Goal: Transaction & Acquisition: Book appointment/travel/reservation

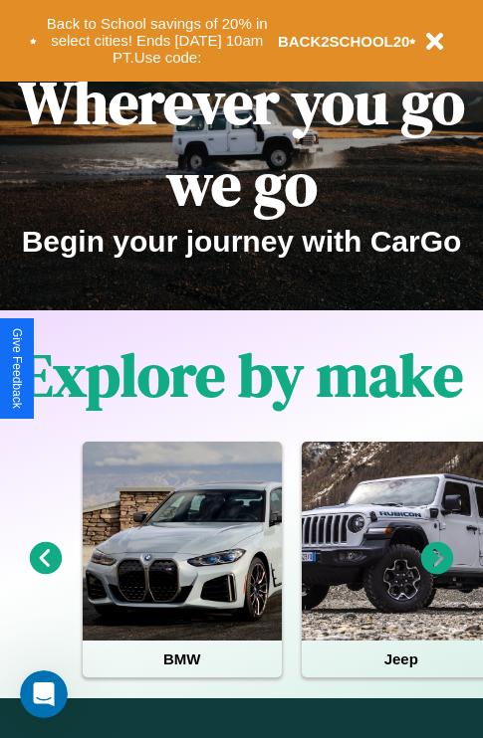
scroll to position [307, 0]
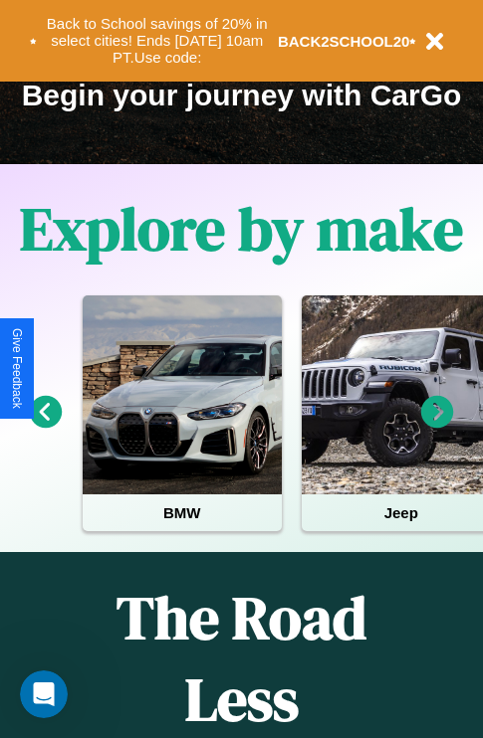
click at [45, 426] on icon at bounding box center [46, 412] width 33 height 33
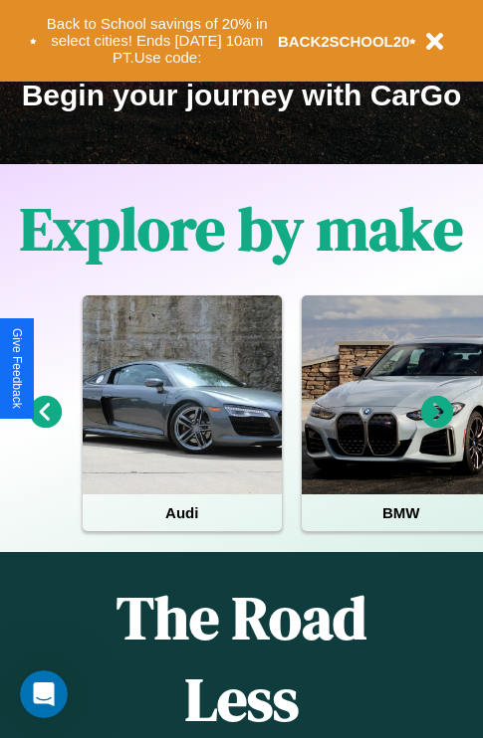
click at [437, 426] on icon at bounding box center [437, 412] width 33 height 33
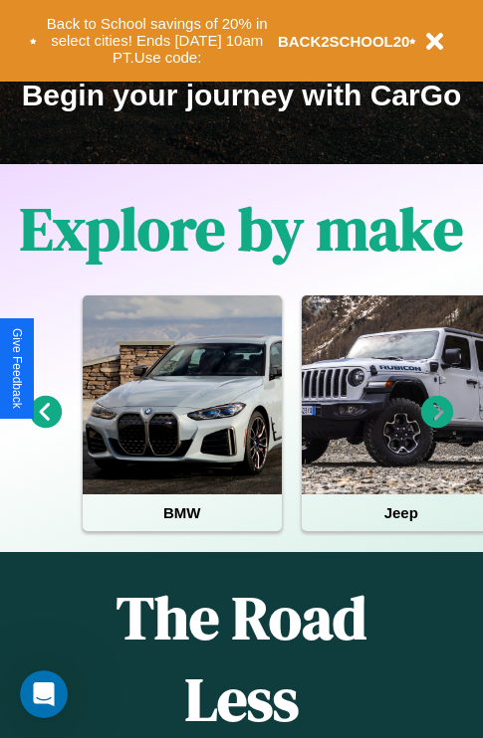
click at [45, 426] on icon at bounding box center [46, 412] width 33 height 33
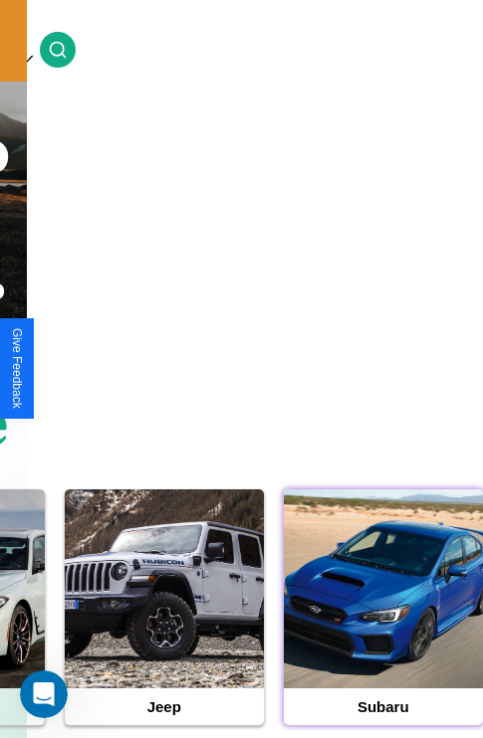
click at [382, 620] on div at bounding box center [383, 589] width 199 height 199
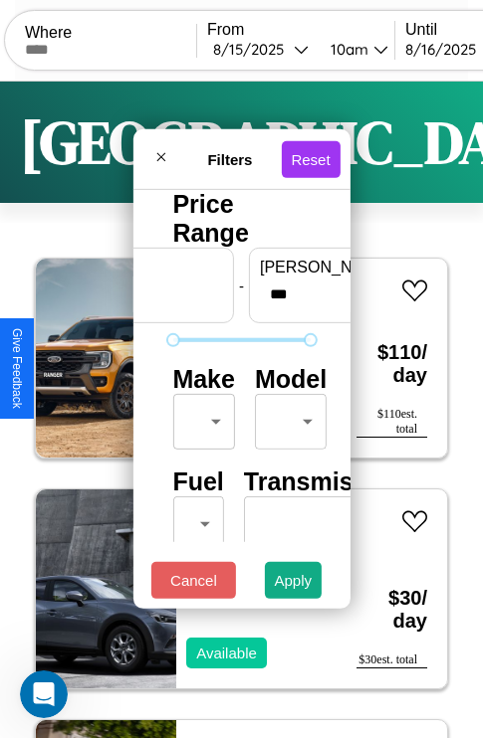
scroll to position [161, 63]
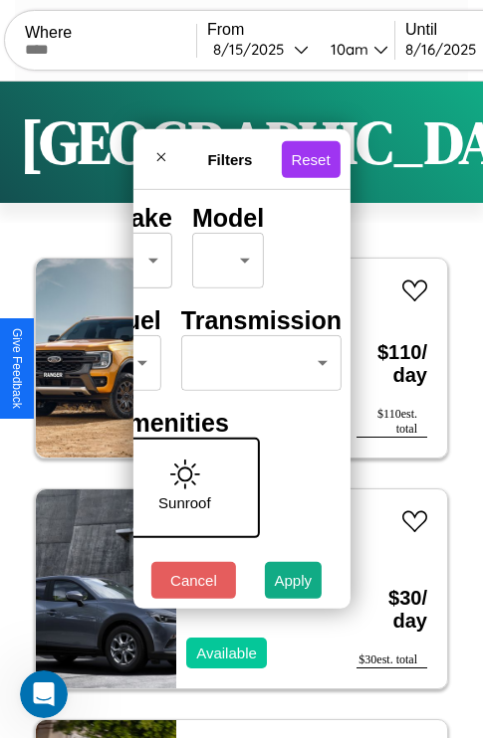
click at [257, 358] on body "CarGo Where From [DATE] 10am Until [DATE] 10am Become a Host Login Sign Up Toky…" at bounding box center [241, 410] width 483 height 821
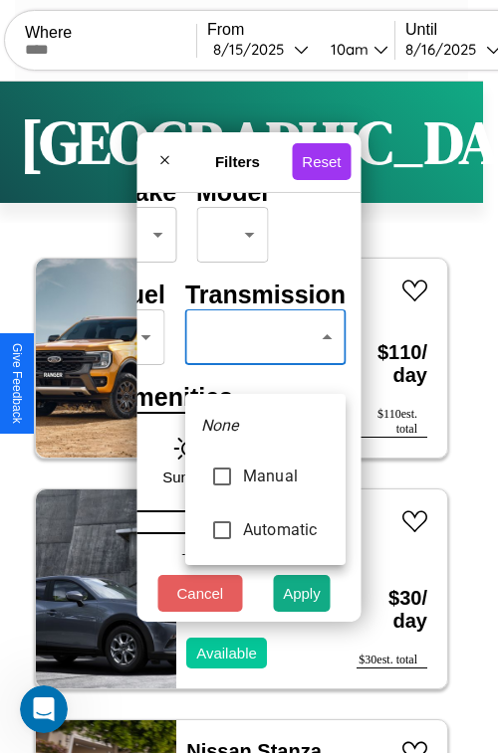
type input "*********"
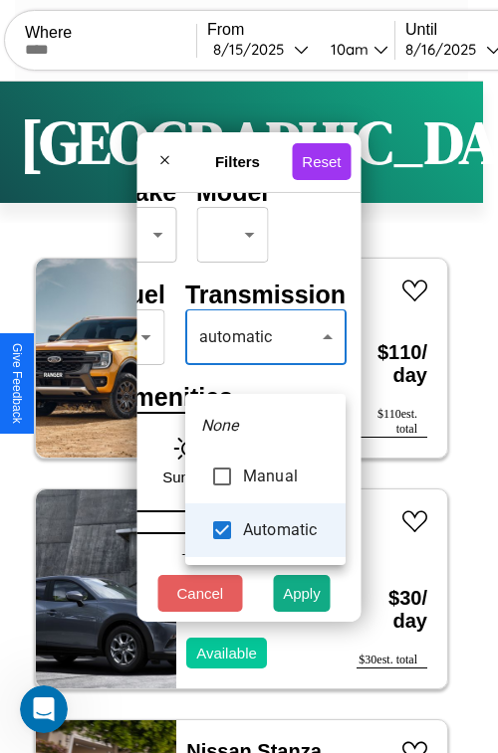
click at [265, 366] on div at bounding box center [249, 376] width 498 height 753
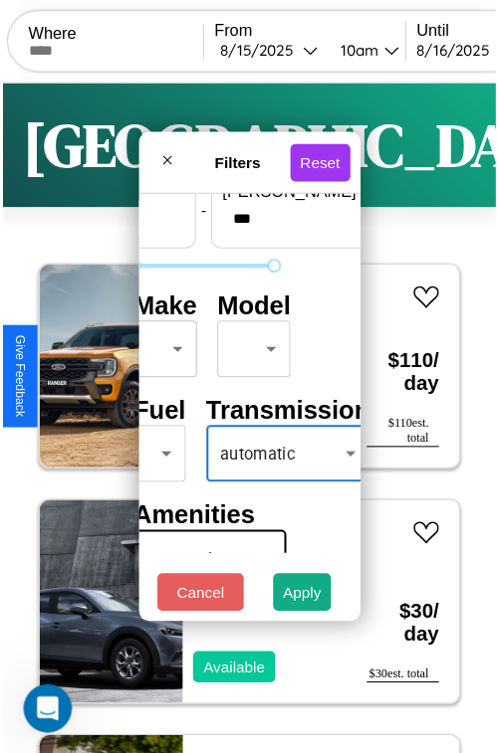
scroll to position [59, 40]
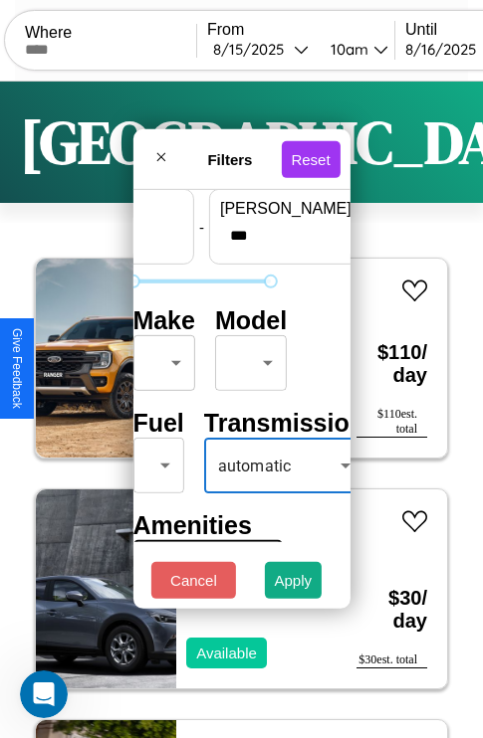
click at [160, 358] on body "CarGo Where From [DATE] 10am Until [DATE] 10am Become a Host Login Sign Up Toky…" at bounding box center [241, 410] width 483 height 821
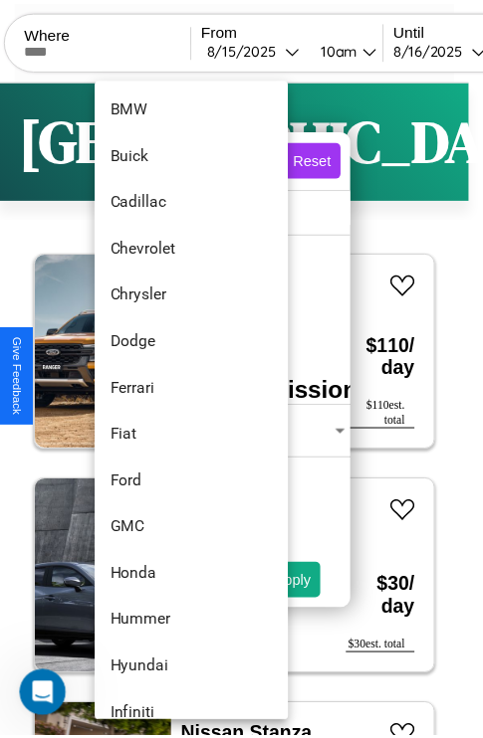
scroll to position [372, 0]
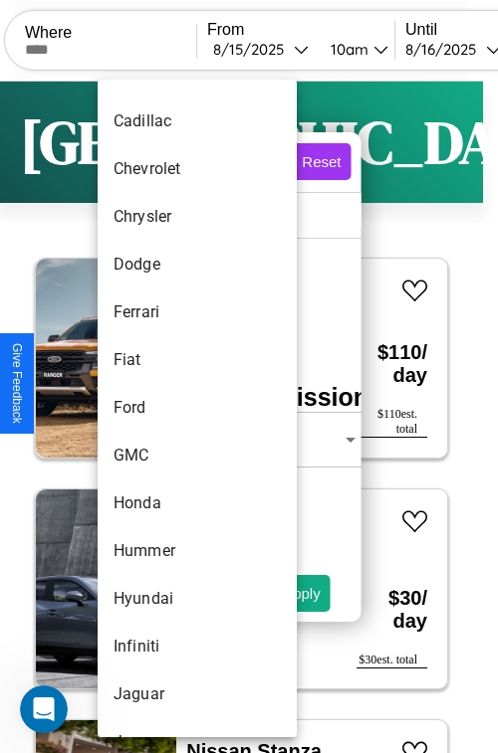
click at [159, 408] on li "Ford" at bounding box center [197, 408] width 199 height 48
type input "****"
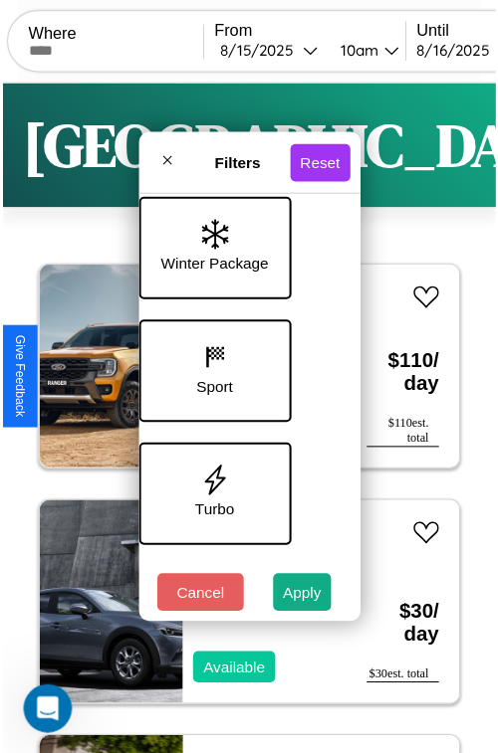
scroll to position [768, 40]
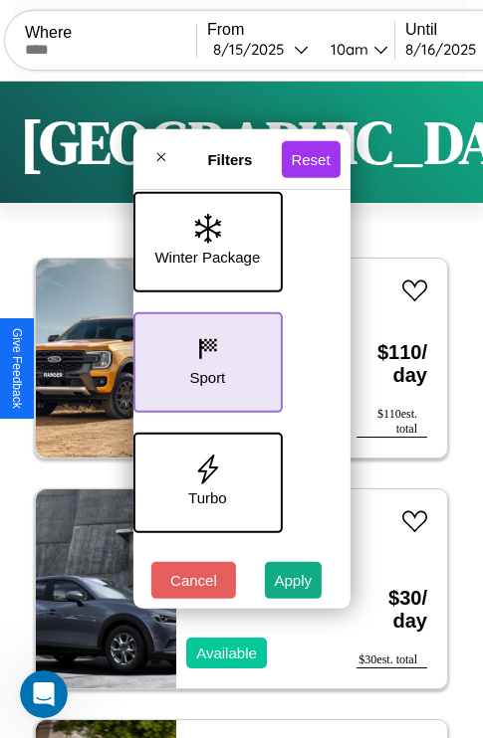
click at [204, 358] on icon at bounding box center [207, 349] width 30 height 30
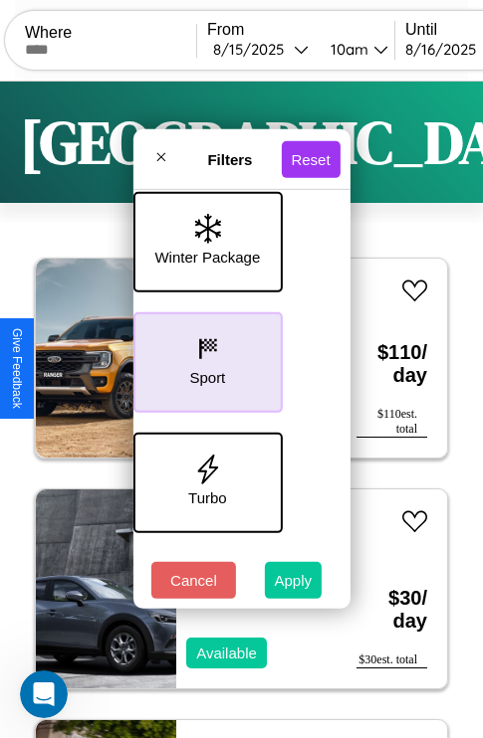
click at [294, 585] on button "Apply" at bounding box center [294, 580] width 58 height 37
